Goal: Task Accomplishment & Management: Use online tool/utility

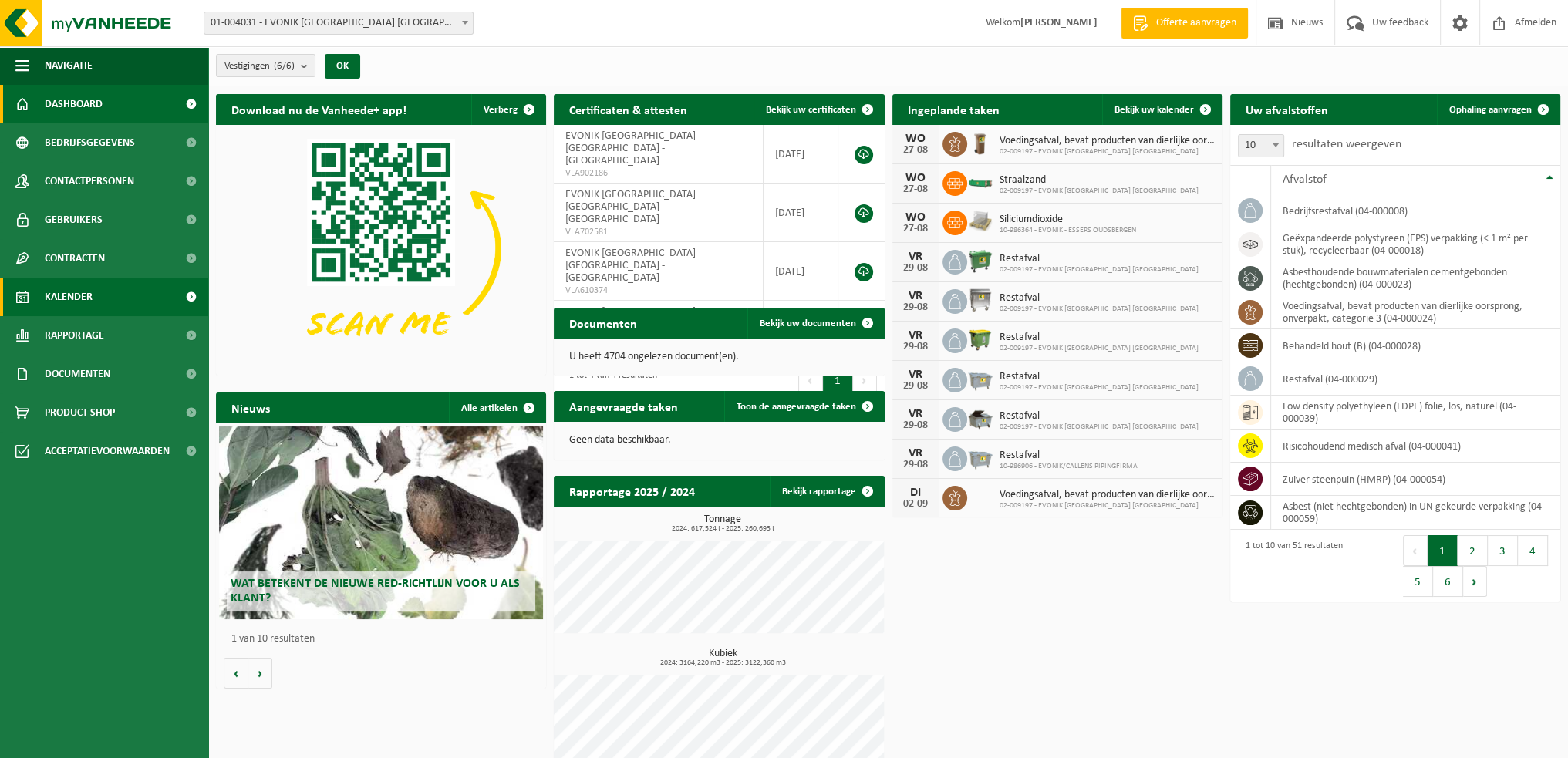
click at [94, 298] on link "Kalender" at bounding box center [104, 297] width 208 height 38
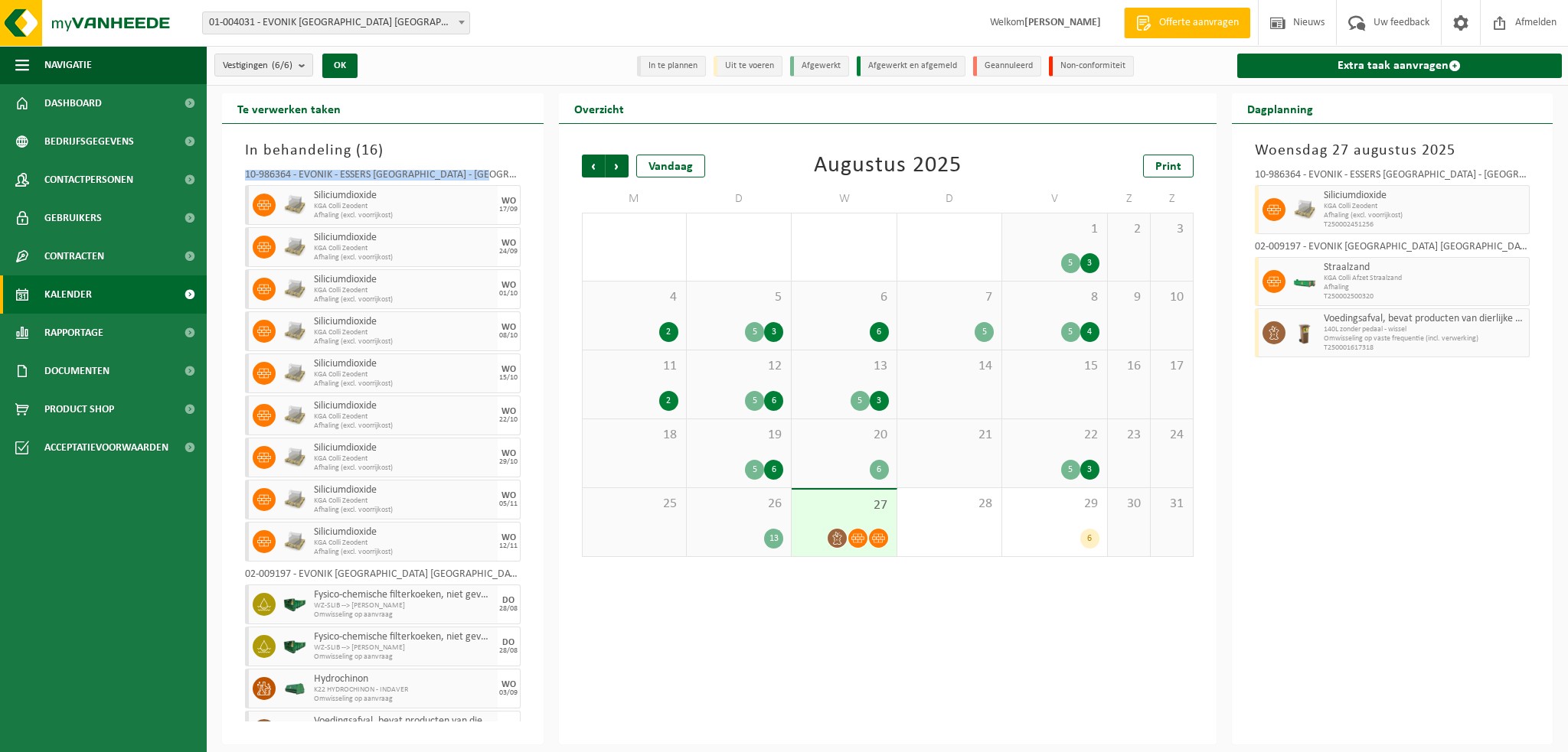
drag, startPoint x: 266, startPoint y: 173, endPoint x: 511, endPoint y: 171, distance: 245.0
click at [511, 171] on div "10-986364 - EVONIK - ESSERS OUDSBERGEN - OUDSBERGEN Siliciumdioxide KGA Colli Z…" at bounding box center [383, 442] width 291 height 559
copy div "10-986364 - EVONIK - ESSERS [GEOGRAPHIC_DATA] - [GEOGRAPHIC_DATA]"
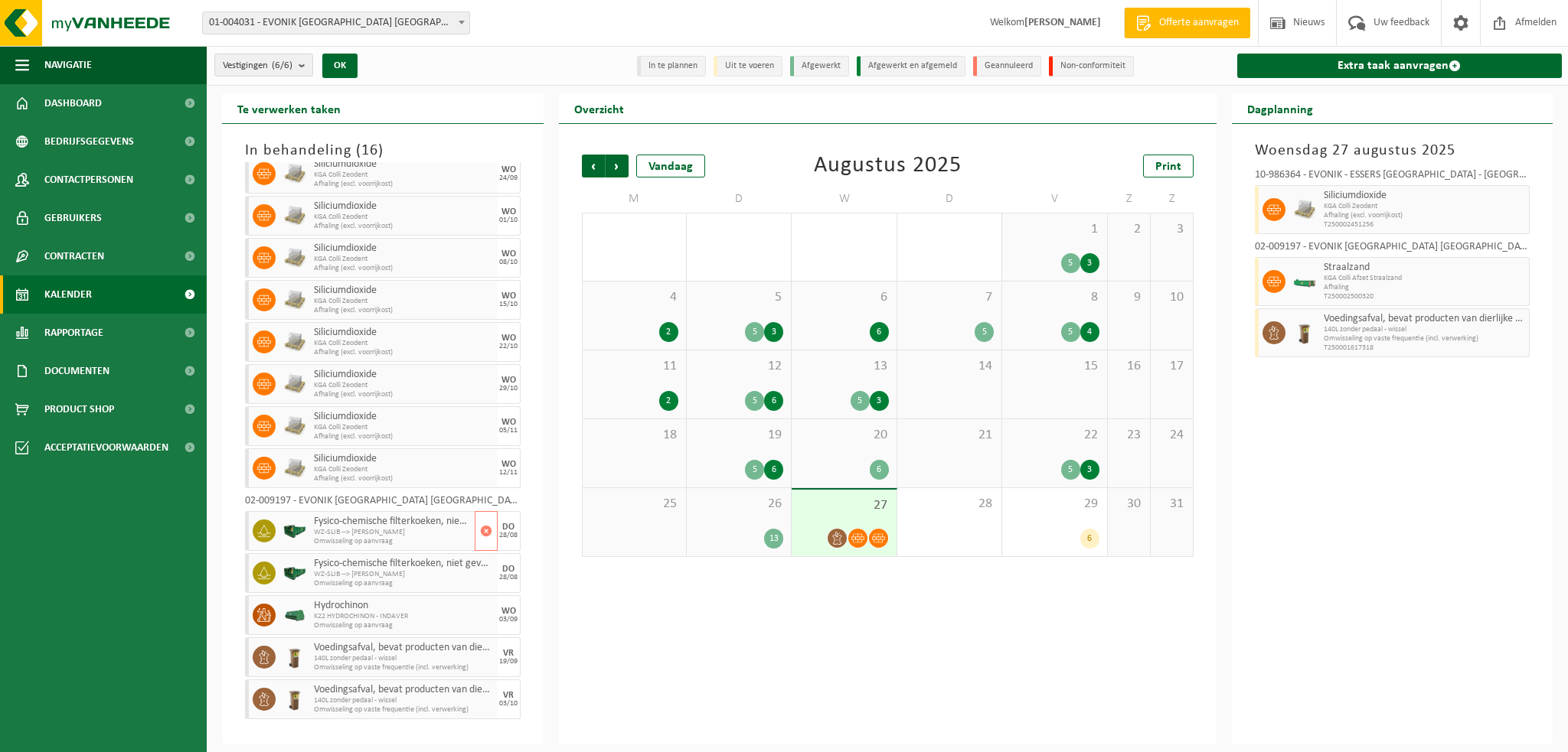
scroll to position [152, 0]
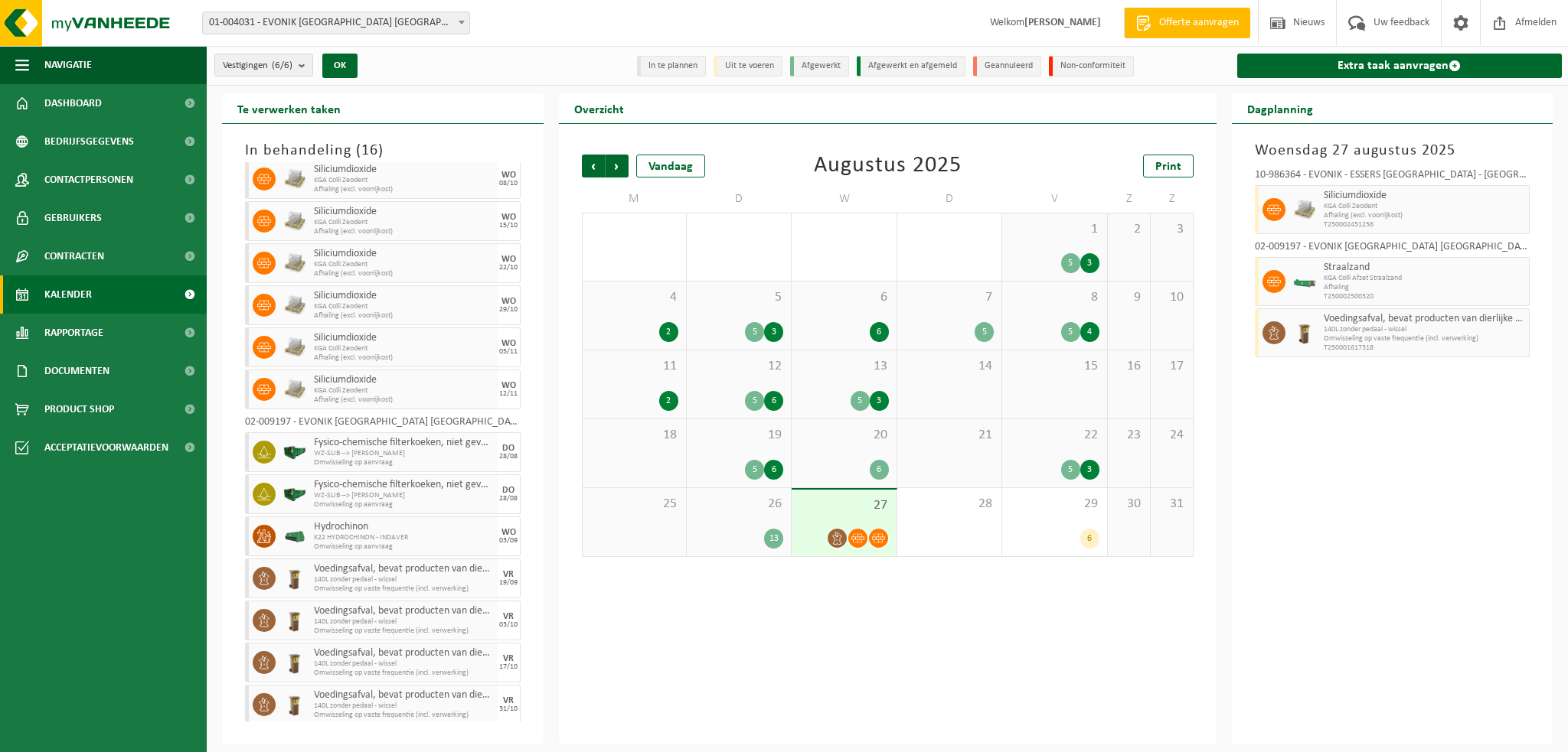
click at [865, 523] on div "27" at bounding box center [843, 523] width 104 height 66
click at [307, 64] on b "submit" at bounding box center [306, 65] width 14 height 22
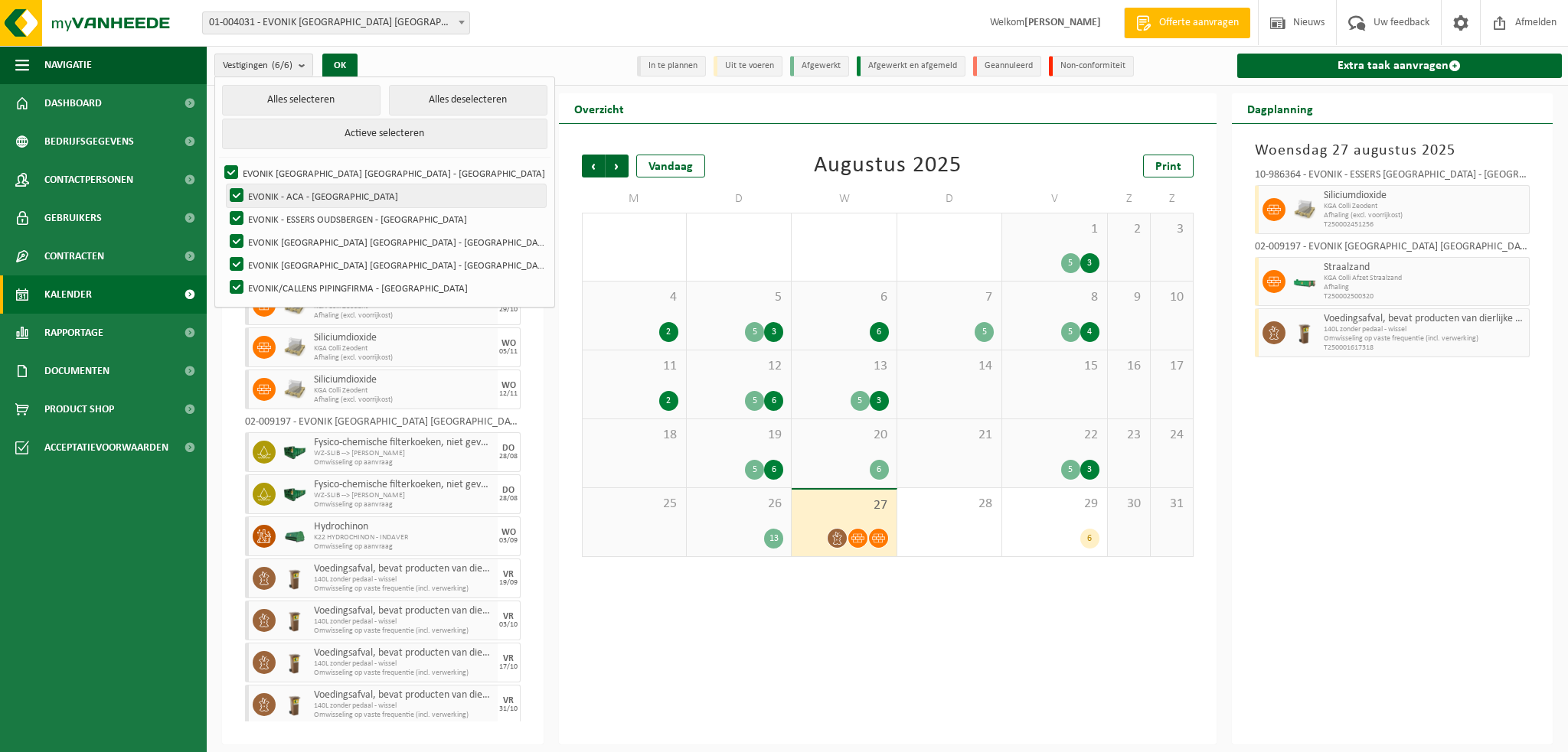
drag, startPoint x: 238, startPoint y: 196, endPoint x: 235, endPoint y: 210, distance: 14.3
click at [237, 196] on label "EVONIK - ACA - [GEOGRAPHIC_DATA]" at bounding box center [386, 196] width 319 height 23
click at [224, 184] on input "EVONIK - ACA - [GEOGRAPHIC_DATA]" at bounding box center [223, 183] width 1 height 1
checkbox input "false"
click at [234, 212] on label "EVONIK - ESSERS OUDSBERGEN - [GEOGRAPHIC_DATA]" at bounding box center [386, 219] width 319 height 23
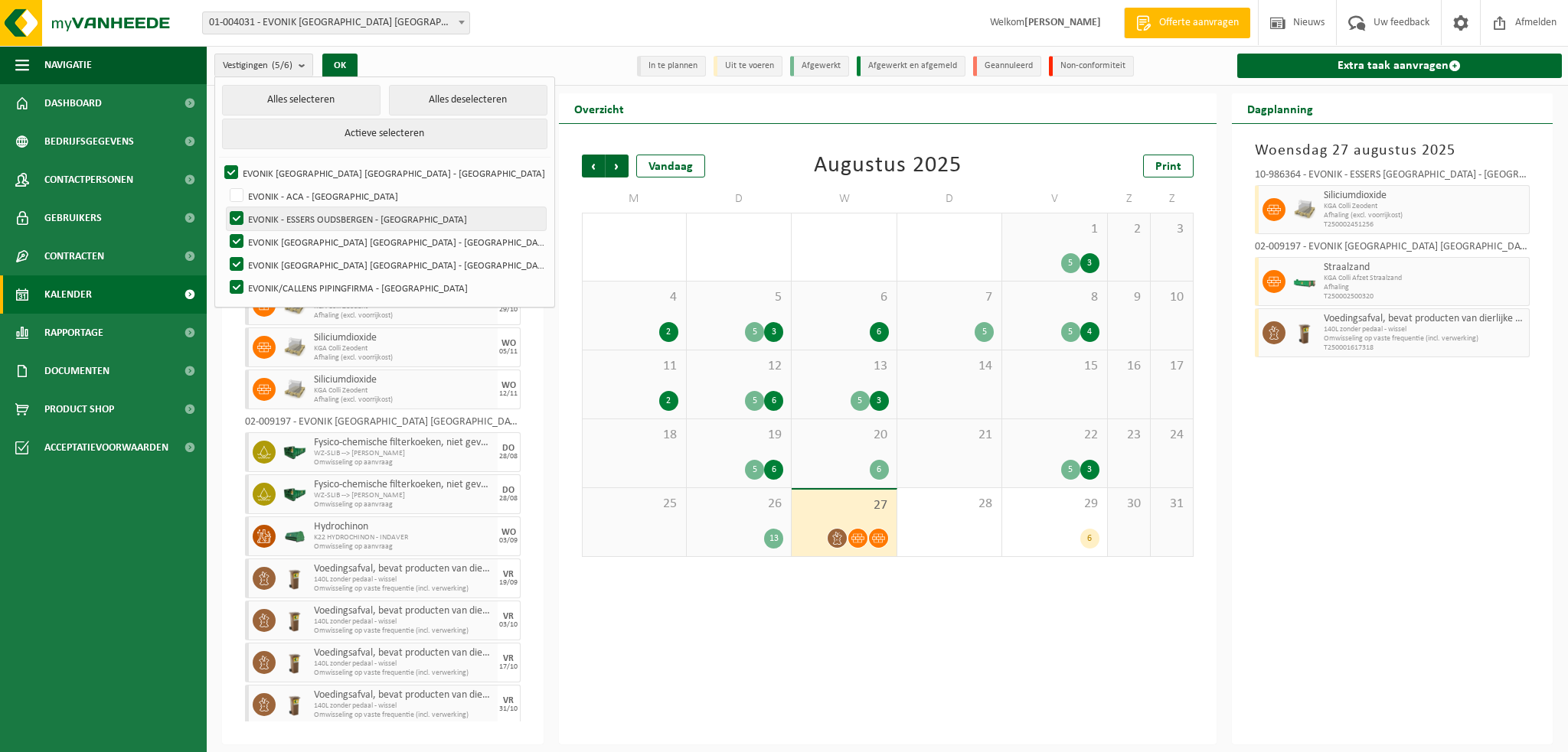
click at [224, 208] on input "EVONIK - ESSERS OUDSBERGEN - [GEOGRAPHIC_DATA]" at bounding box center [223, 207] width 1 height 1
checkbox input "false"
drag, startPoint x: 234, startPoint y: 240, endPoint x: 236, endPoint y: 269, distance: 29.1
click at [234, 241] on label "EVONIK [GEOGRAPHIC_DATA] [GEOGRAPHIC_DATA] - [GEOGRAPHIC_DATA]" at bounding box center [386, 242] width 319 height 23
click at [224, 230] on input "EVONIK [GEOGRAPHIC_DATA] [GEOGRAPHIC_DATA] - [GEOGRAPHIC_DATA]" at bounding box center [223, 230] width 1 height 1
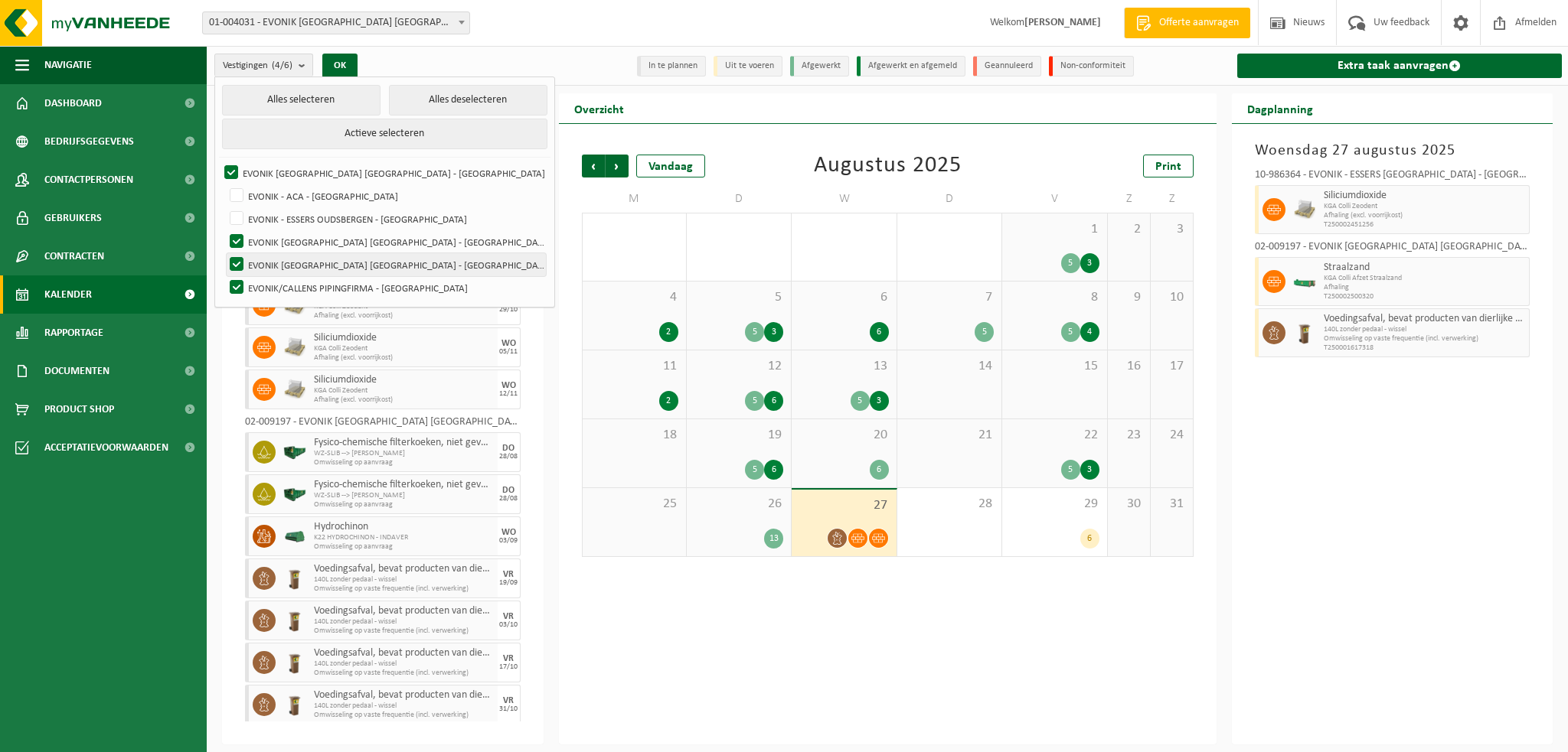
checkbox input "false"
click at [236, 268] on label "EVONIK [GEOGRAPHIC_DATA] [GEOGRAPHIC_DATA] - [GEOGRAPHIC_DATA]" at bounding box center [386, 265] width 319 height 23
click at [224, 253] on input "EVONIK [GEOGRAPHIC_DATA] [GEOGRAPHIC_DATA] - [GEOGRAPHIC_DATA]" at bounding box center [223, 252] width 1 height 1
checkbox input "false"
click at [507, 111] on div "Te verwerken taken" at bounding box center [382, 108] width 321 height 31
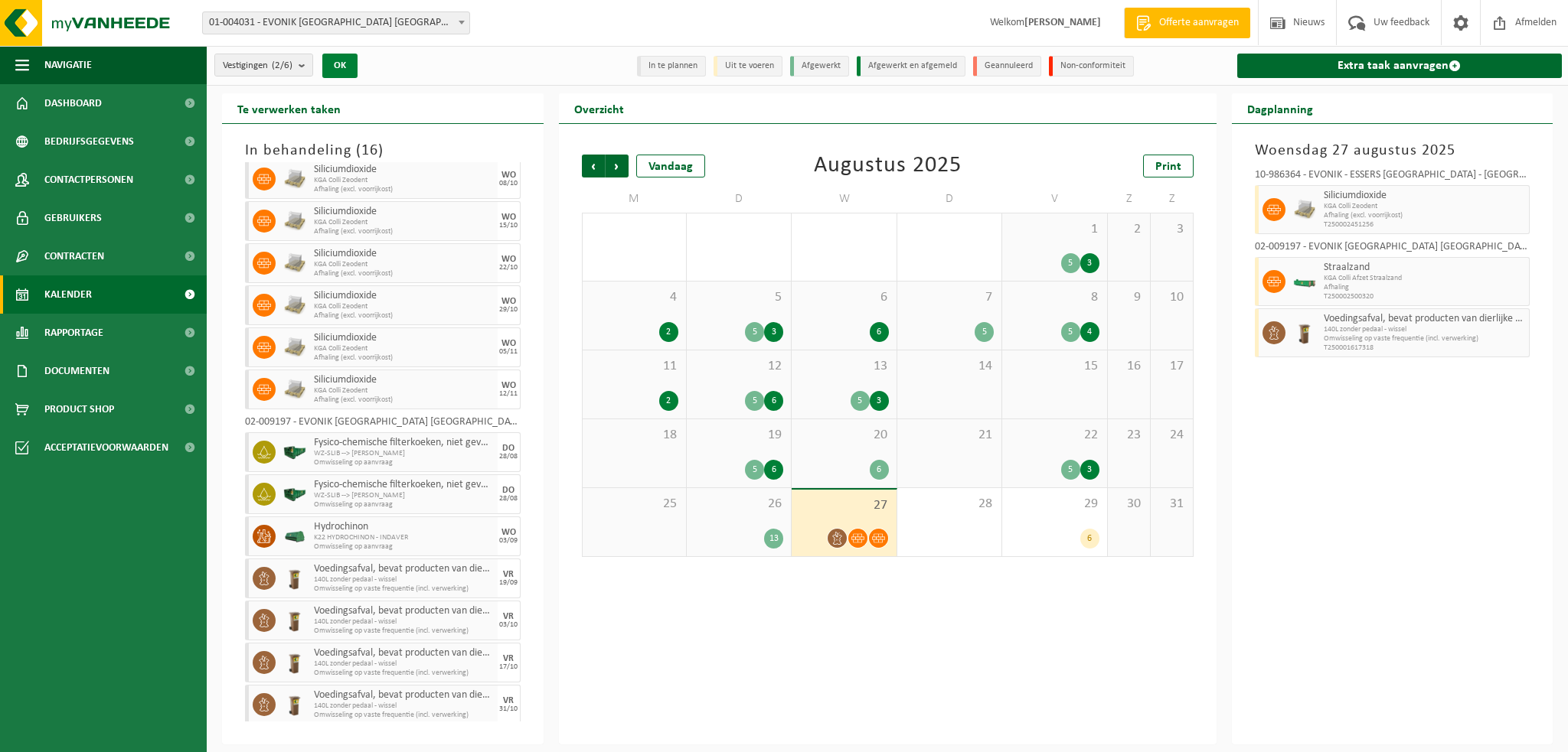
click at [351, 69] on button "OK" at bounding box center [340, 66] width 35 height 24
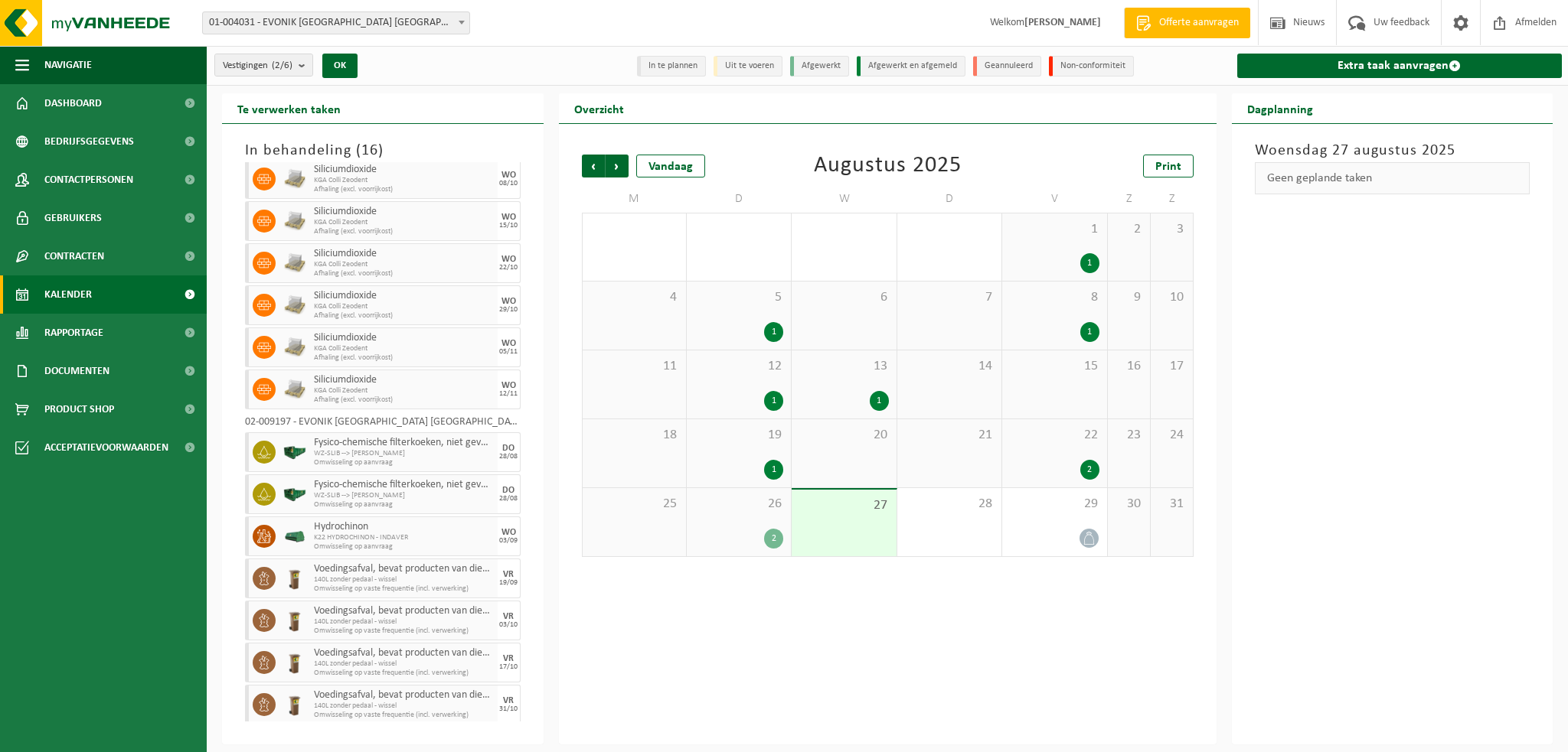
click at [924, 647] on div "Vorige Volgende Vandaag [DATE] Print M D W D V Z Z 28 29 30 31 1 1 2 3 4 5 1 6 …" at bounding box center [888, 434] width 658 height 621
click at [1079, 529] on div at bounding box center [1054, 538] width 89 height 21
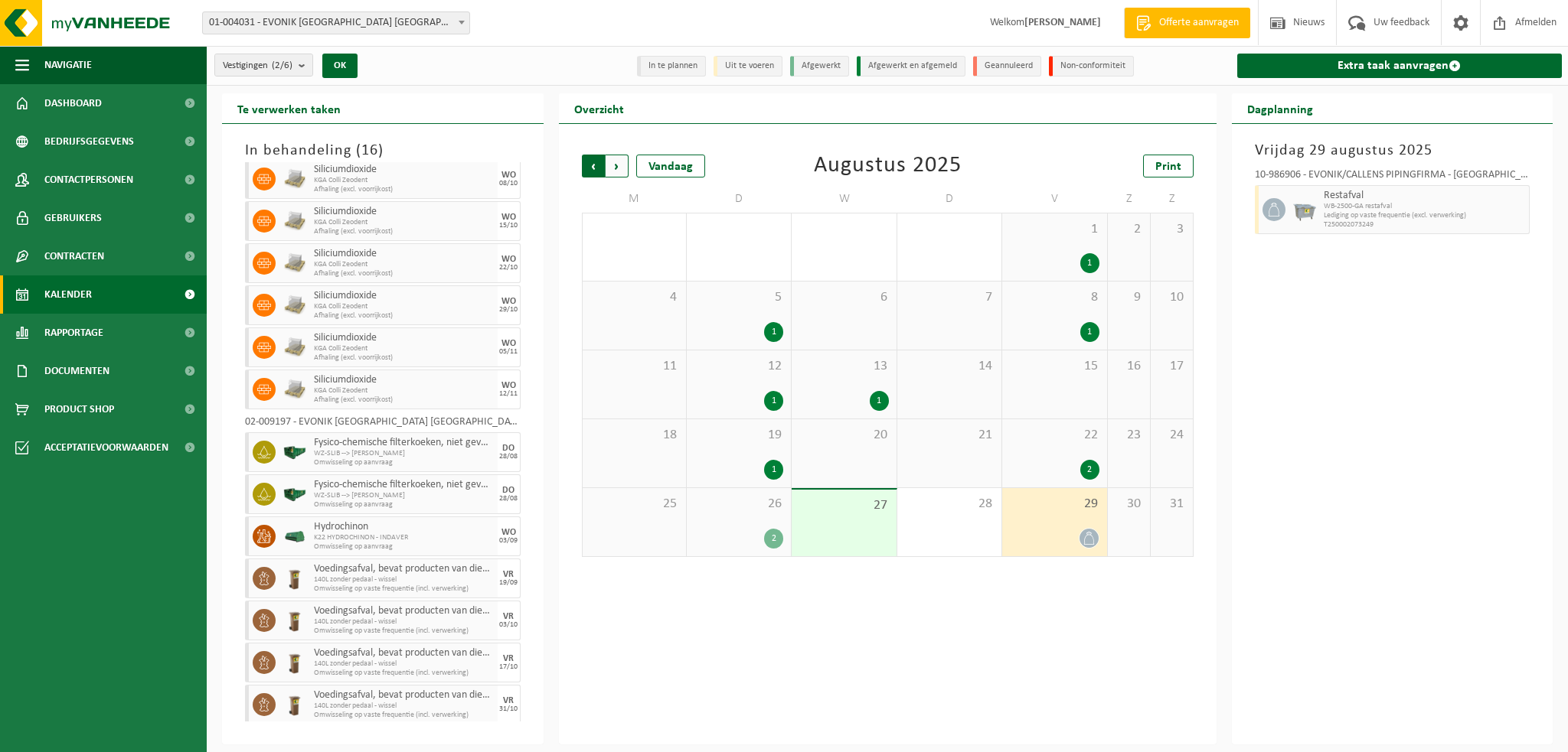
click at [611, 164] on span "Volgende" at bounding box center [617, 166] width 23 height 23
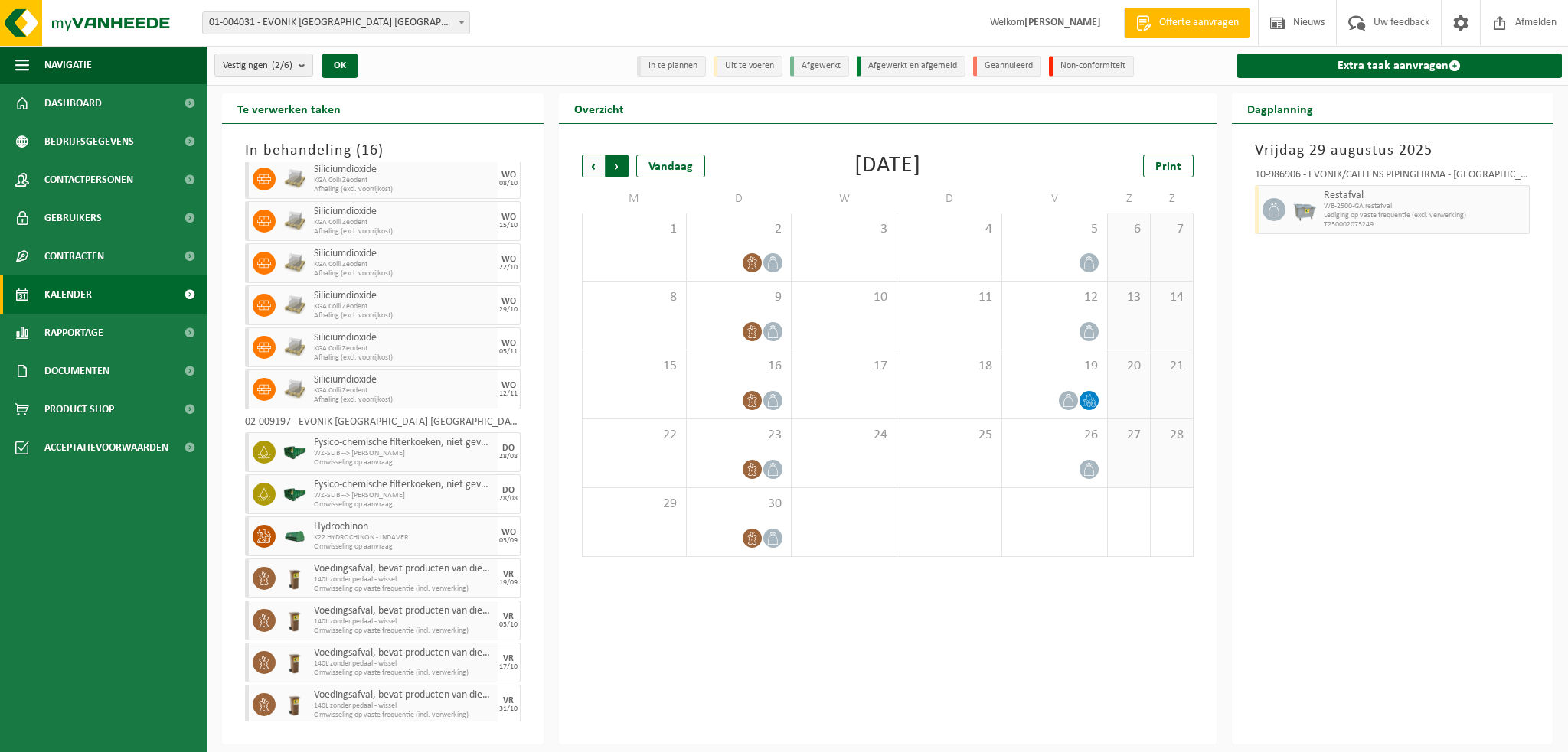
click at [590, 167] on span "Vorige" at bounding box center [594, 166] width 23 height 23
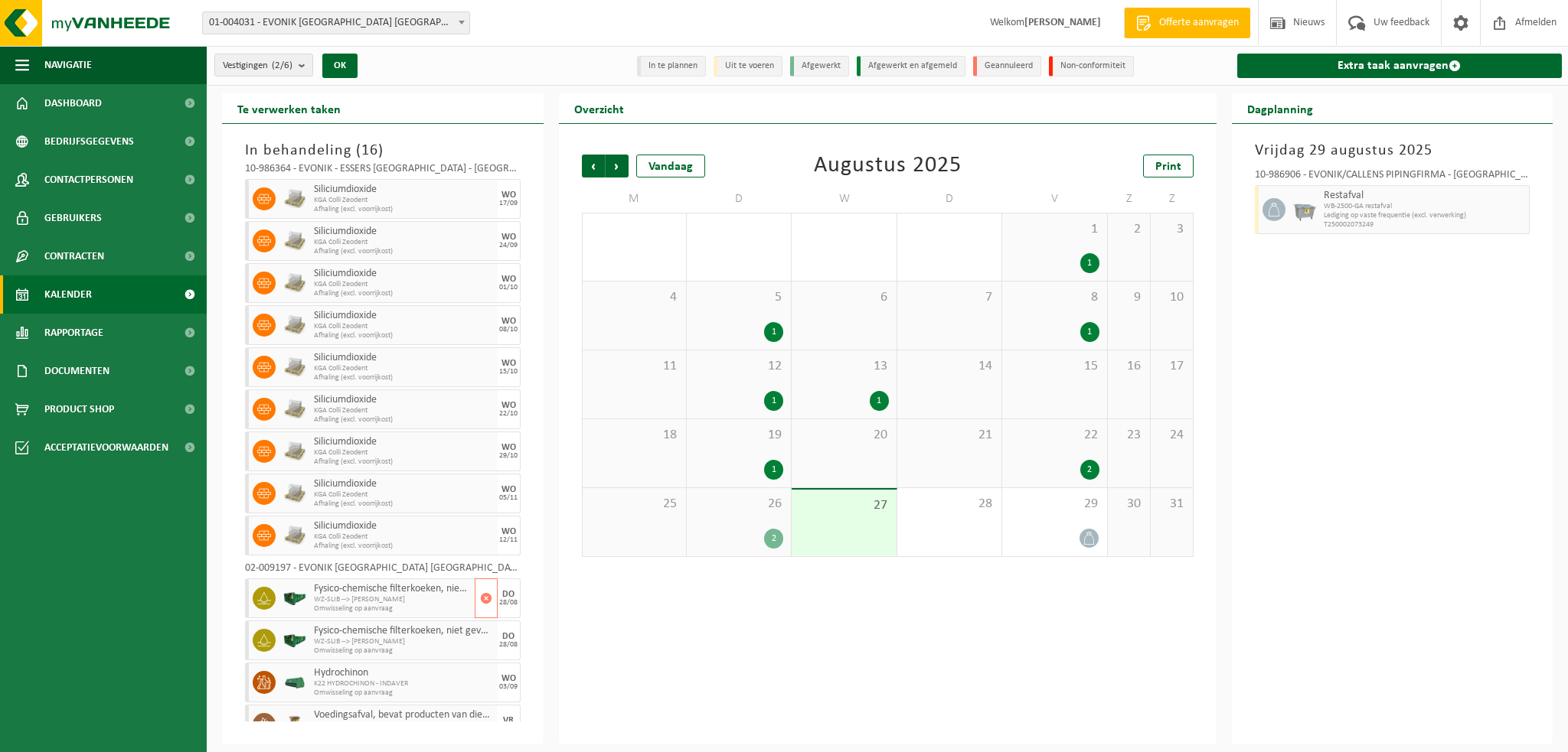
scroll to position [0, 0]
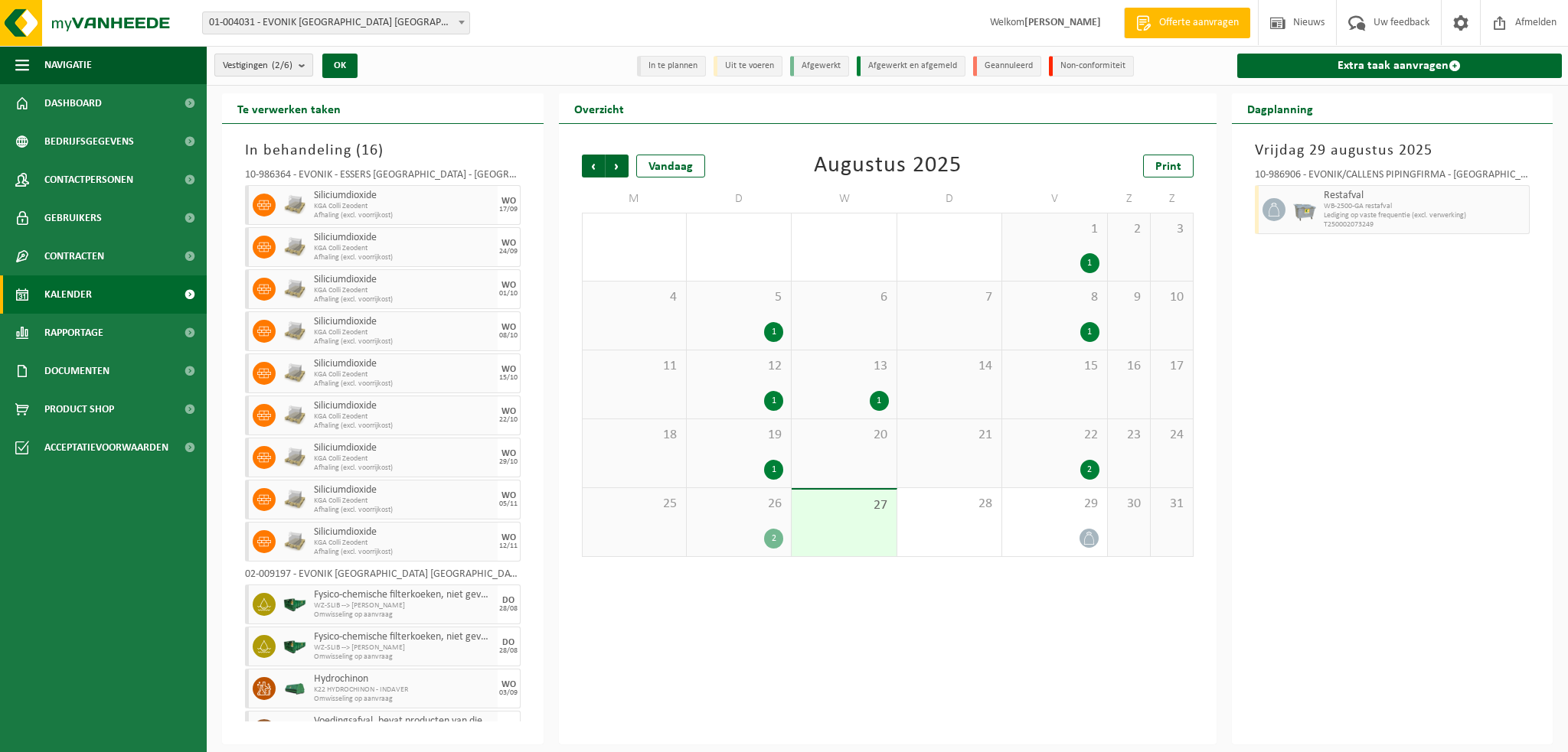
click at [312, 63] on b "submit" at bounding box center [306, 65] width 14 height 22
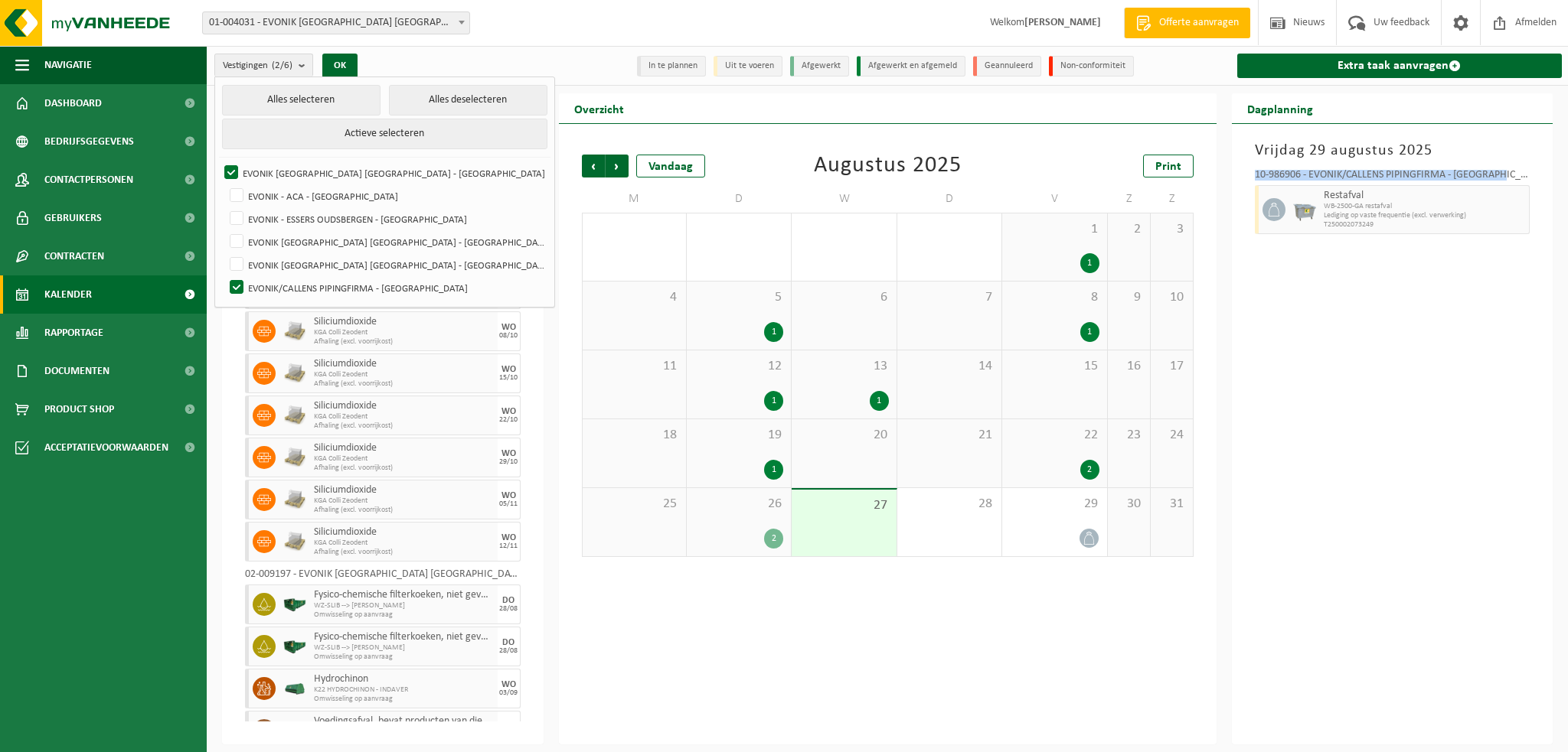
drag, startPoint x: 1256, startPoint y: 174, endPoint x: 1516, endPoint y: 164, distance: 260.2
click at [1516, 164] on div "10-986906 - EVONIK/CALLENS PIPINGFIRMA - [GEOGRAPHIC_DATA] Restafval WB-2500-GA…" at bounding box center [1393, 198] width 291 height 74
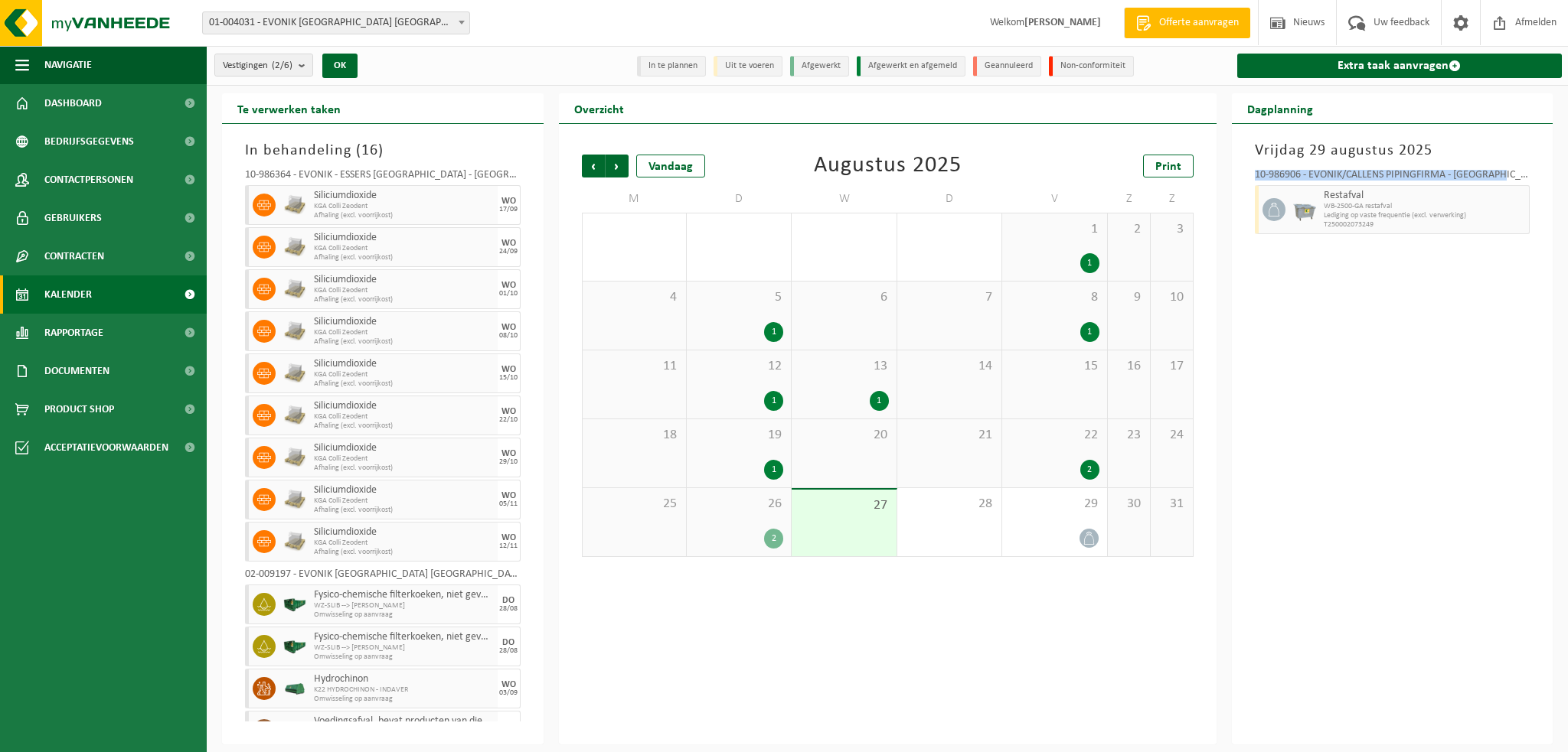
copy div "10-986906 - EVONIK/CALLENS PIPINGFIRMA - [GEOGRAPHIC_DATA]"
click at [301, 64] on b "submit" at bounding box center [306, 65] width 14 height 22
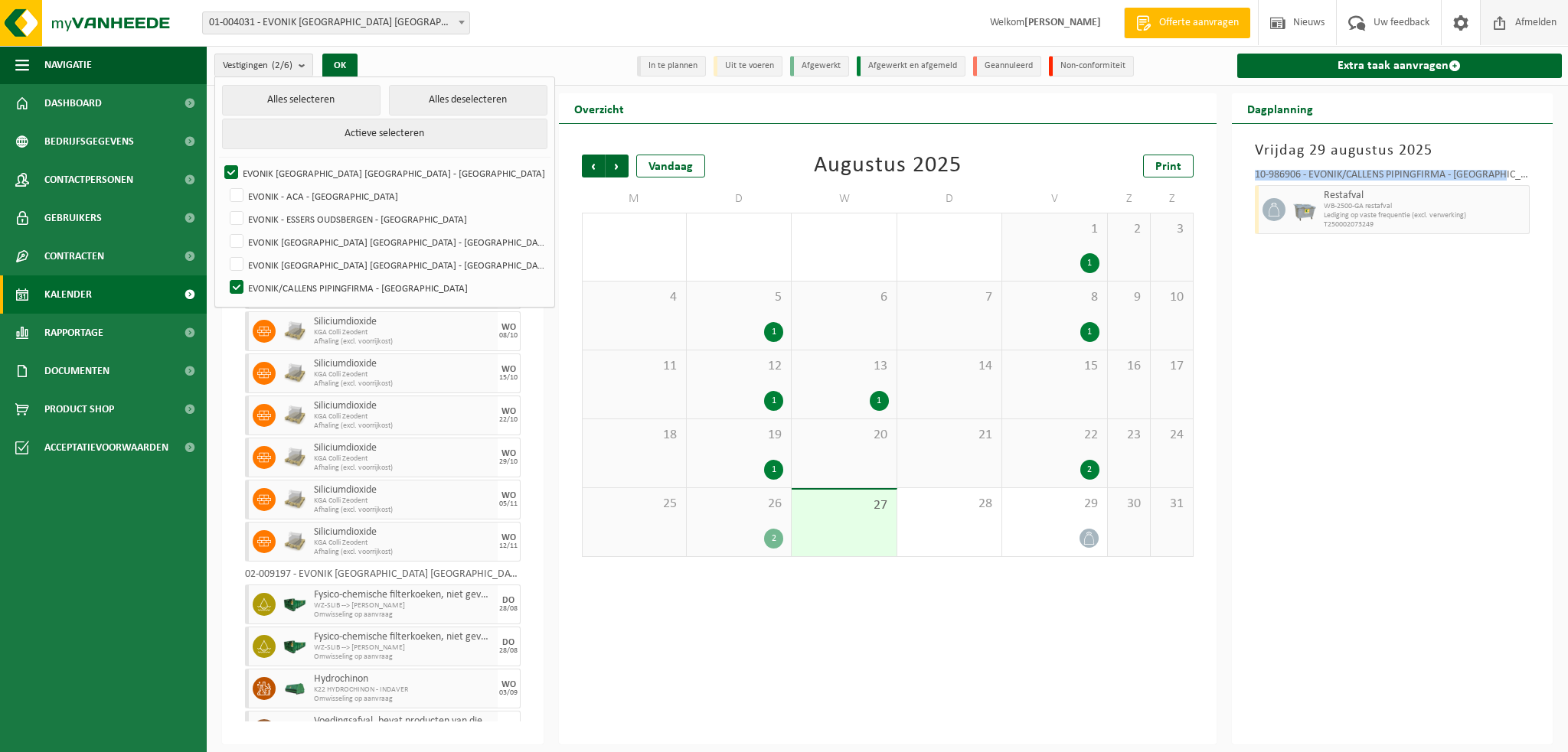
click at [1528, 20] on span "Afmelden" at bounding box center [1536, 22] width 49 height 45
